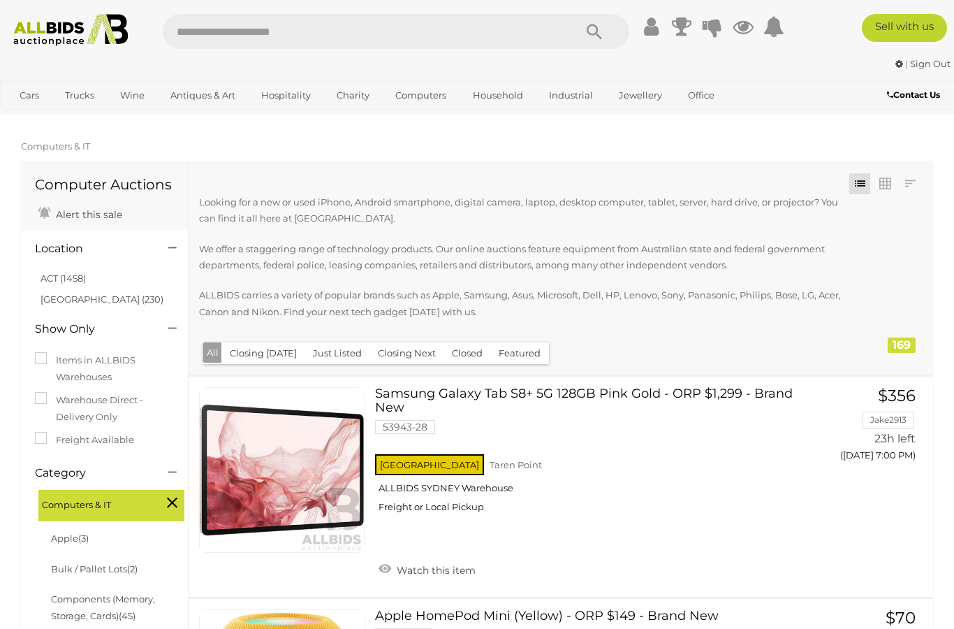
click at [57, 146] on span "Computers & IT" at bounding box center [55, 145] width 69 height 11
click at [73, 500] on span "Computers & IT" at bounding box center [94, 503] width 105 height 20
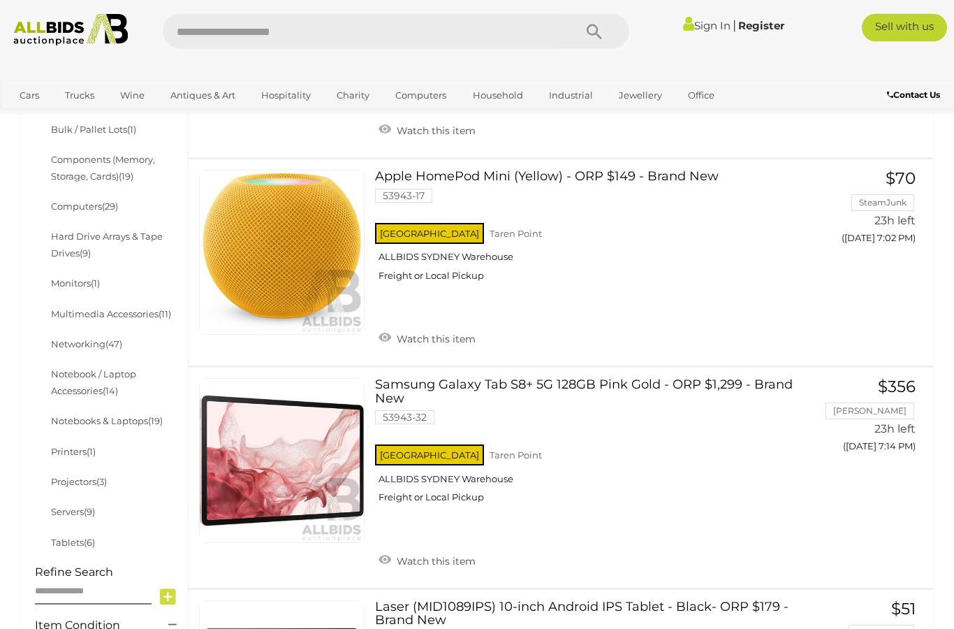
scroll to position [440, 0]
click at [73, 507] on link "Servers (9)" at bounding box center [73, 511] width 44 height 11
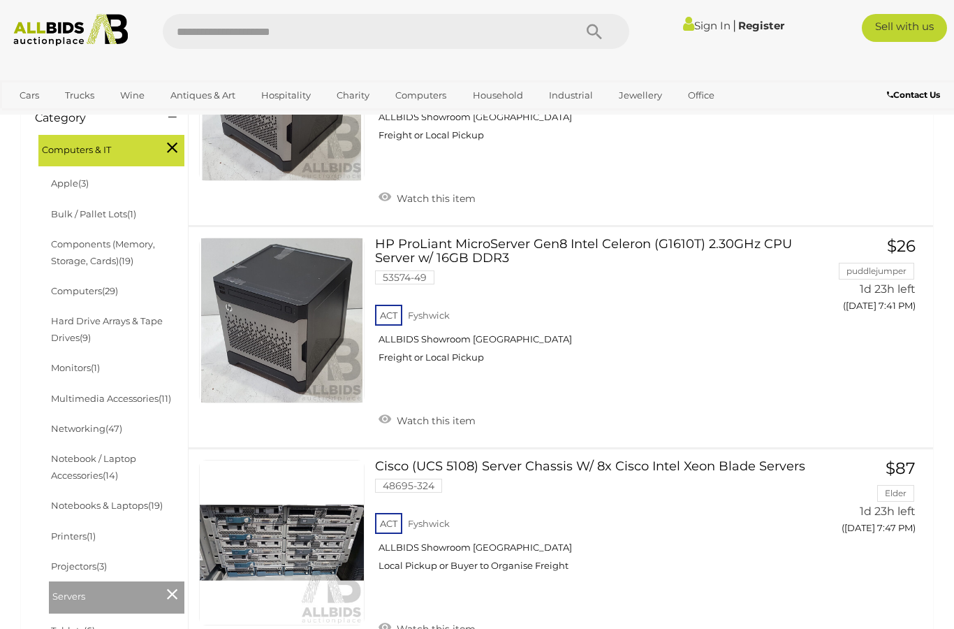
scroll to position [353, 0]
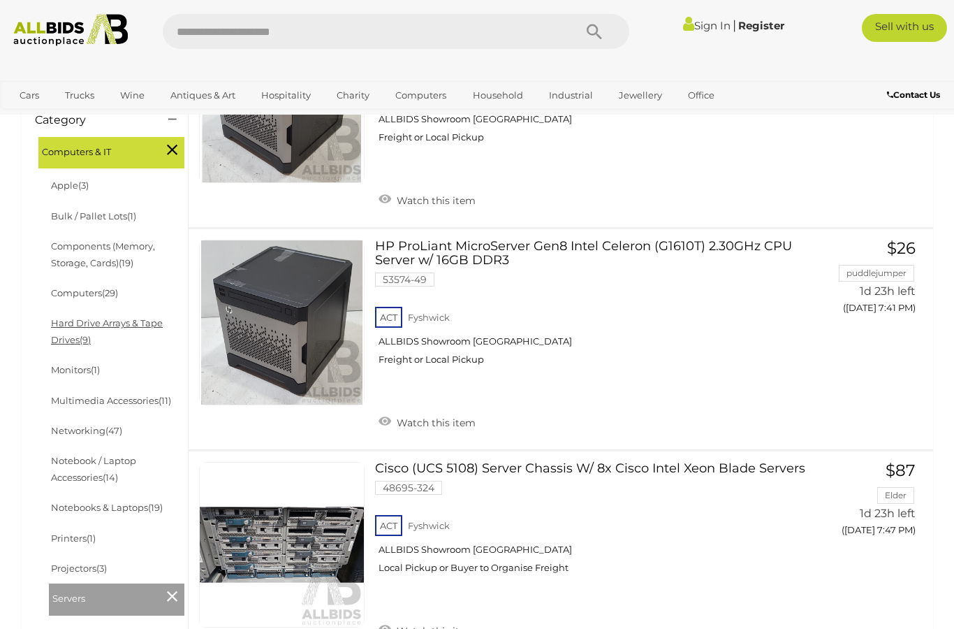
click at [71, 318] on link "Hard Drive Arrays & Tape Drives (9)" at bounding box center [107, 330] width 112 height 27
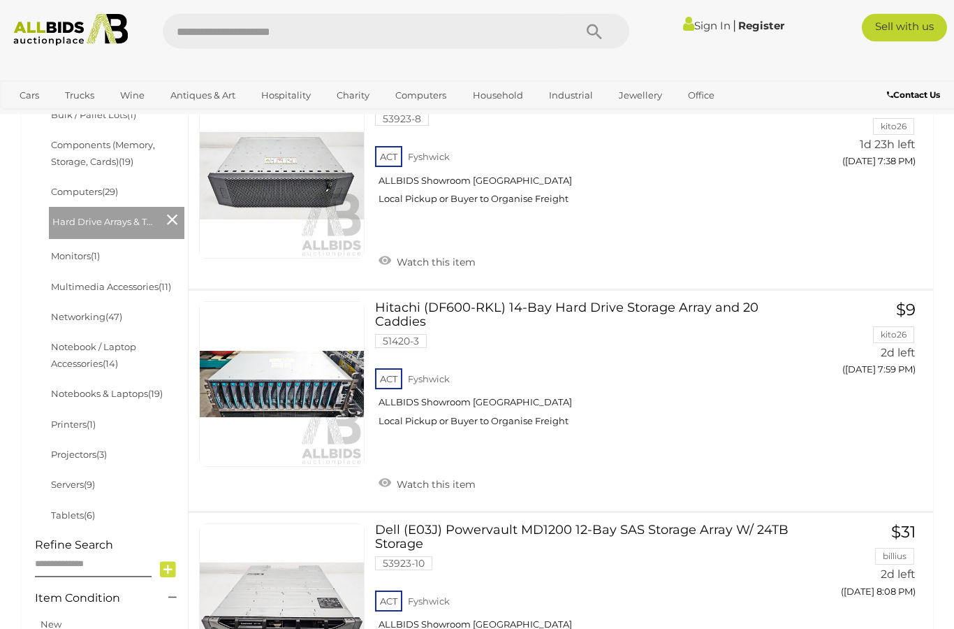
scroll to position [473, 0]
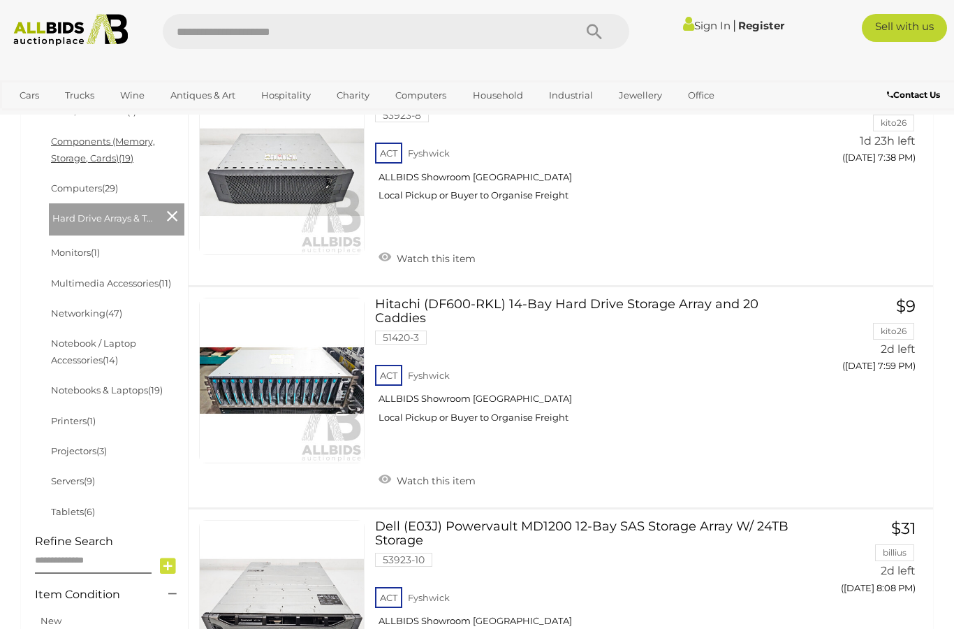
click at [74, 153] on link "Components (Memory, Storage, Cards) (19)" at bounding box center [103, 149] width 104 height 27
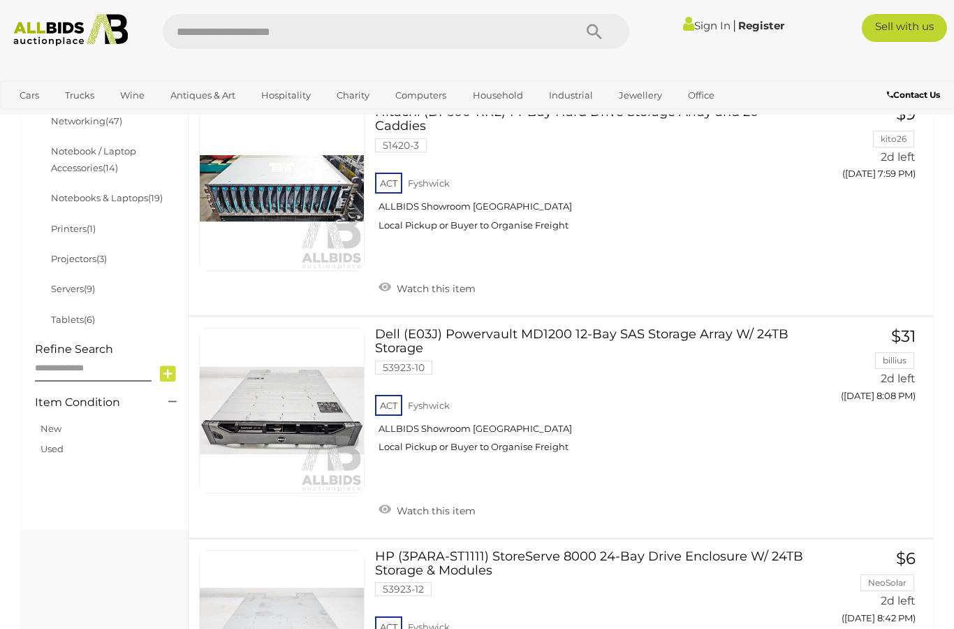
scroll to position [690, 0]
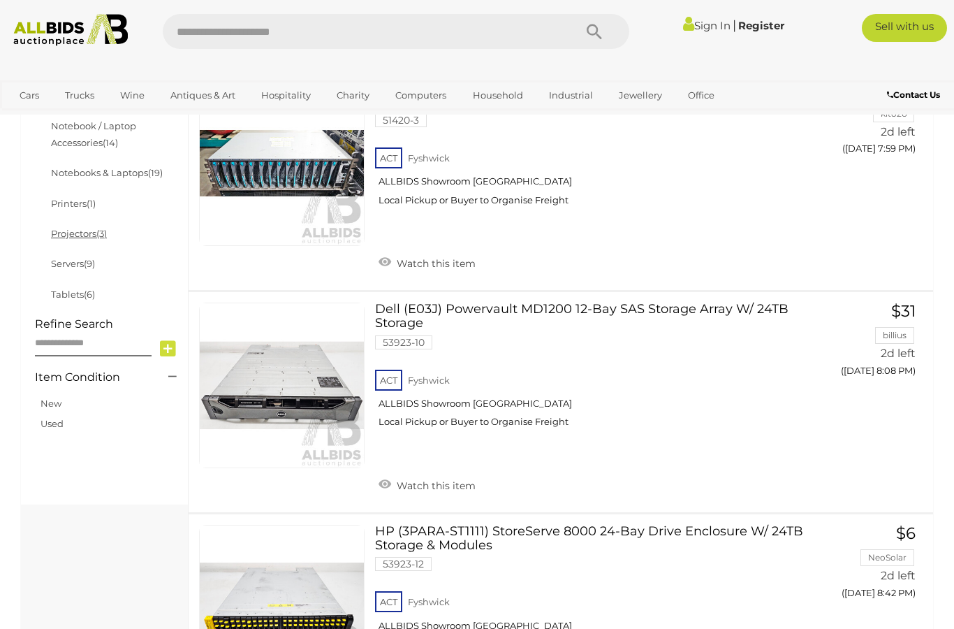
click at [89, 229] on link "Projectors (3)" at bounding box center [79, 233] width 56 height 11
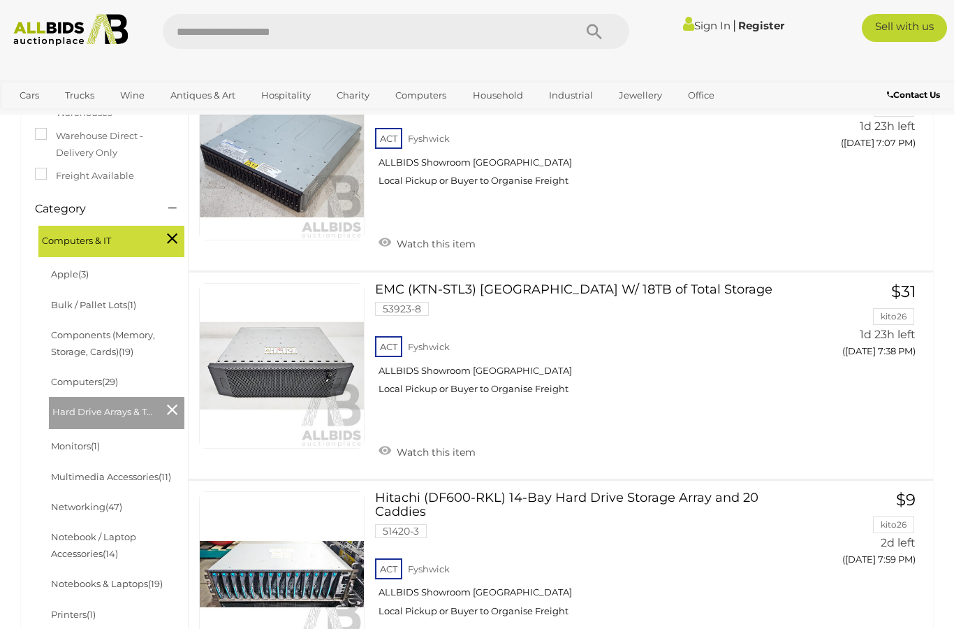
scroll to position [289, 0]
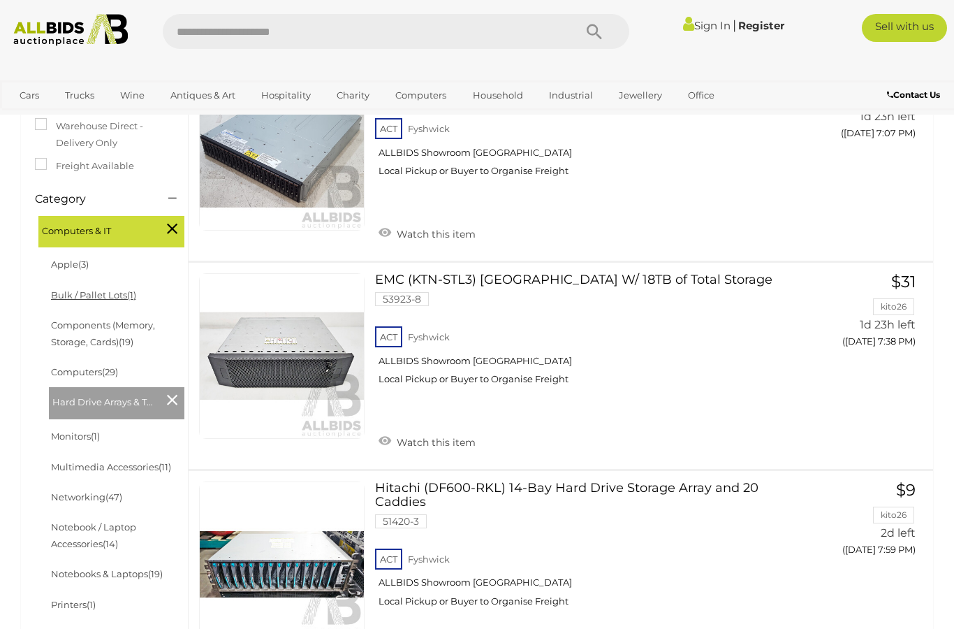
click at [95, 293] on link "Bulk / Pallet Lots (1)" at bounding box center [93, 294] width 85 height 11
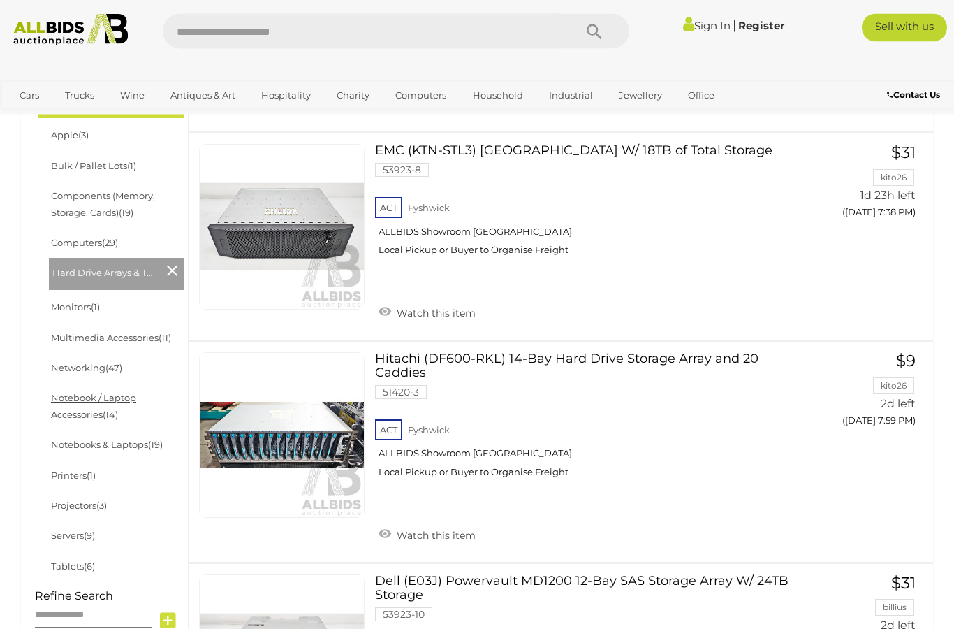
scroll to position [419, 0]
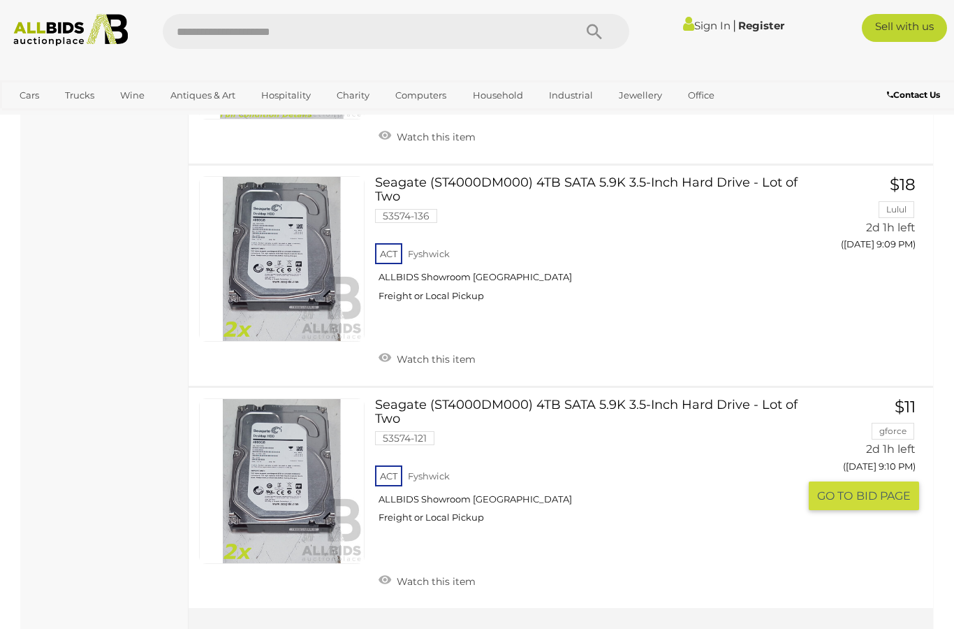
scroll to position [3958, 0]
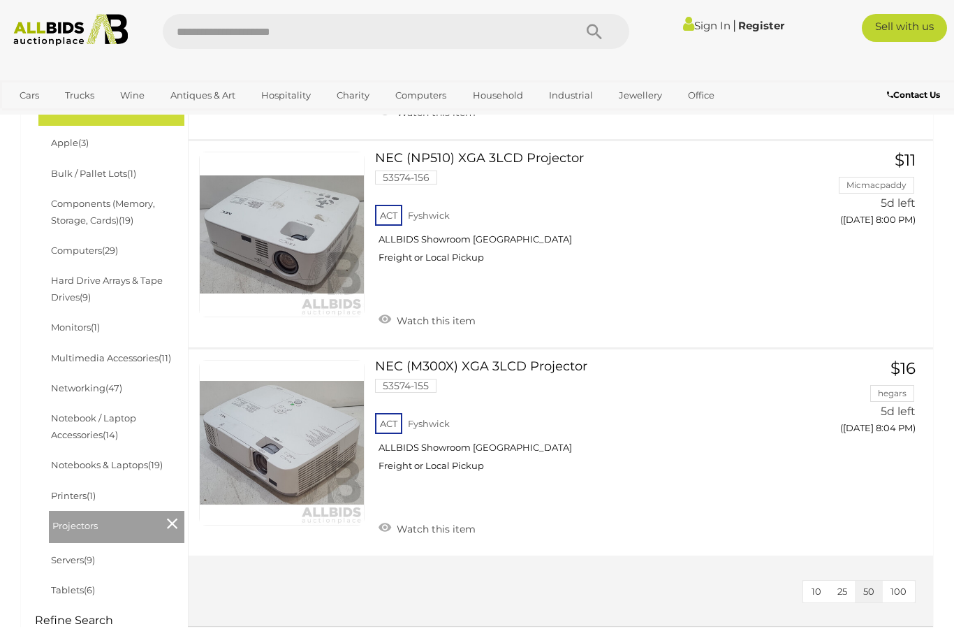
scroll to position [403, 0]
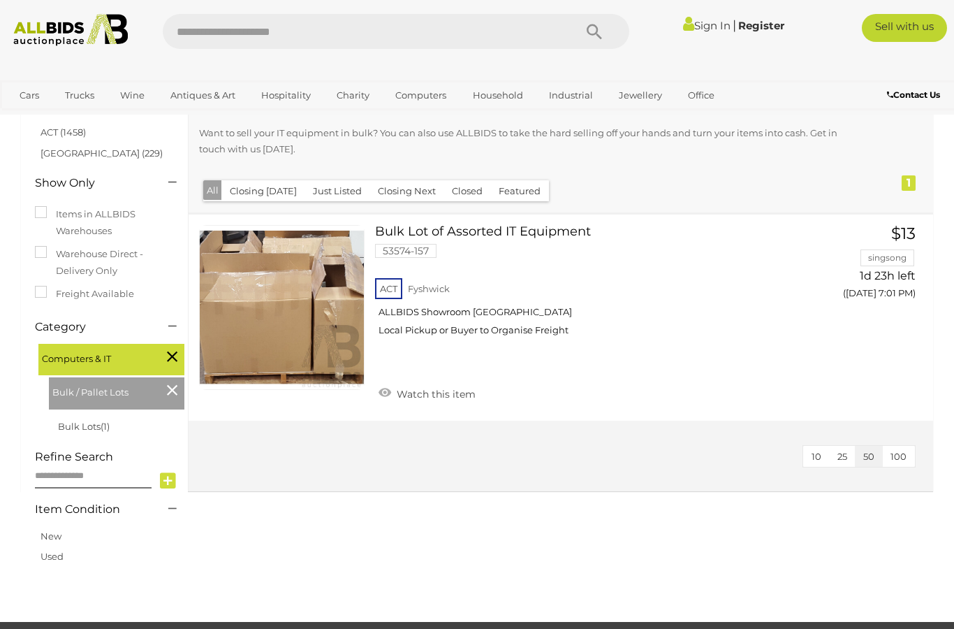
scroll to position [138, 0]
